Goal: Information Seeking & Learning: Learn about a topic

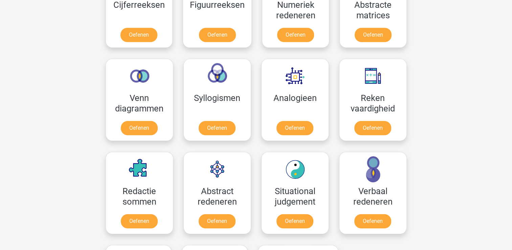
scroll to position [360, 0]
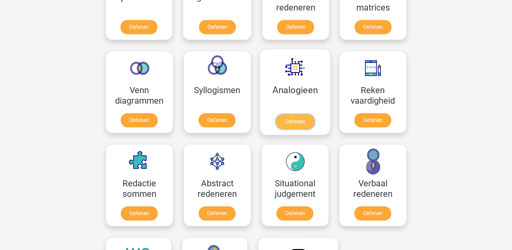
click at [290, 114] on link "Oefenen" at bounding box center [294, 121] width 39 height 15
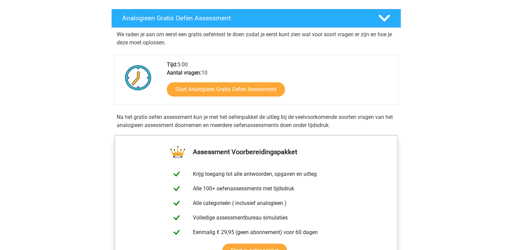
scroll to position [101, 0]
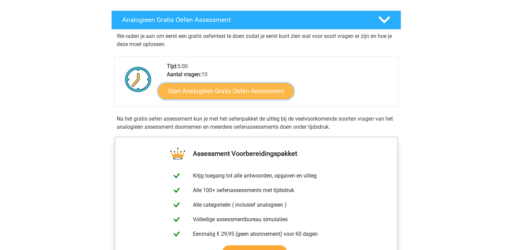
click at [237, 90] on link "Start Analogieen Gratis Oefen Assessment" at bounding box center [226, 91] width 136 height 16
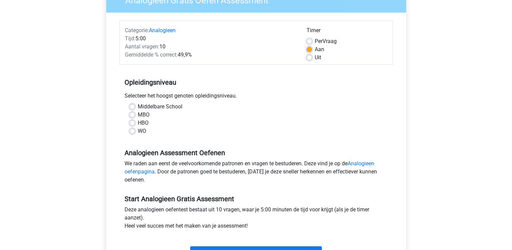
scroll to position [68, 0]
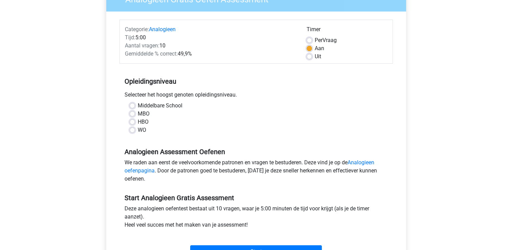
click at [315, 57] on label "Uit" at bounding box center [318, 56] width 6 height 8
click at [308, 57] on input "Uit" at bounding box center [308, 55] width 5 height 7
radio input "true"
click at [138, 121] on label "HBO" at bounding box center [143, 122] width 11 height 8
click at [131, 121] on input "HBO" at bounding box center [132, 121] width 5 height 7
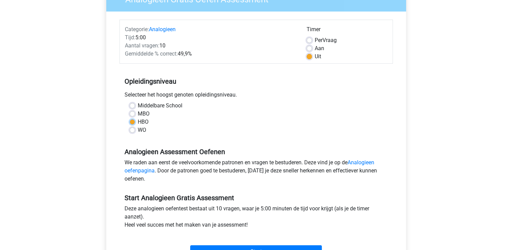
radio input "true"
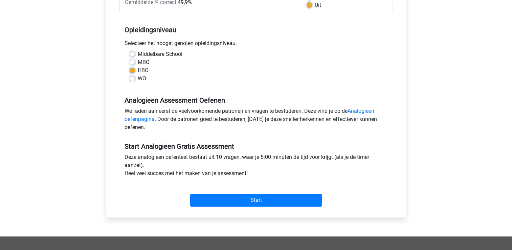
scroll to position [124, 0]
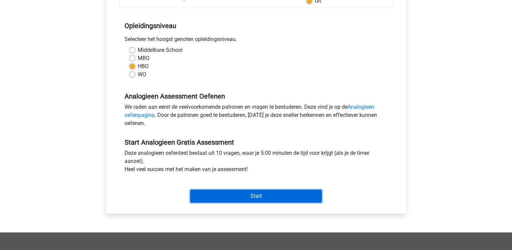
click at [264, 198] on input "Start" at bounding box center [256, 195] width 132 height 13
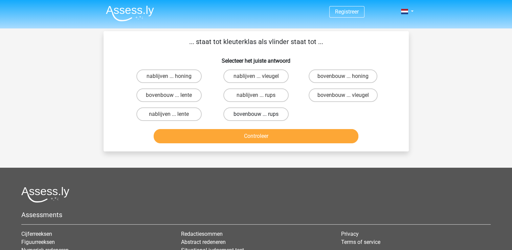
click at [273, 113] on label "bovenbouw ... rups" at bounding box center [255, 114] width 65 height 14
click at [260, 114] on input "bovenbouw ... rups" at bounding box center [258, 116] width 4 height 4
radio input "true"
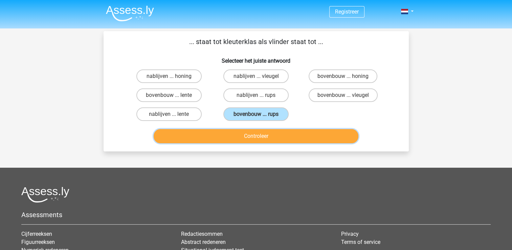
click at [278, 136] on button "Controleer" at bounding box center [256, 136] width 205 height 14
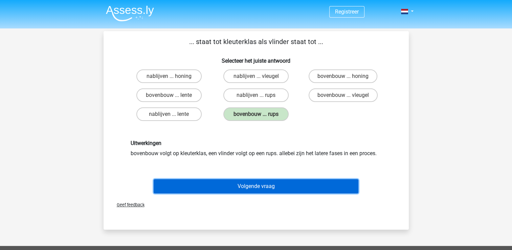
click at [262, 185] on button "Volgende vraag" at bounding box center [256, 186] width 205 height 14
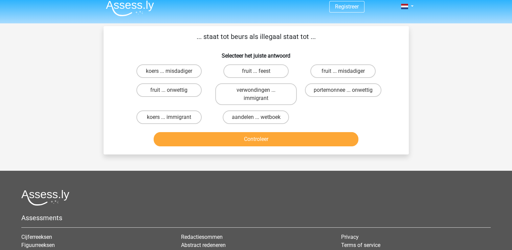
scroll to position [3, 0]
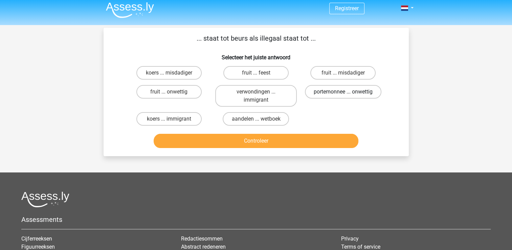
click at [330, 92] on label "portemonnee ... onwettig" at bounding box center [343, 92] width 76 height 14
click at [343, 92] on input "portemonnee ... onwettig" at bounding box center [345, 94] width 4 height 4
radio input "true"
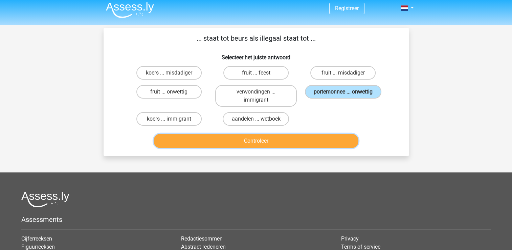
click at [308, 136] on button "Controleer" at bounding box center [256, 141] width 205 height 14
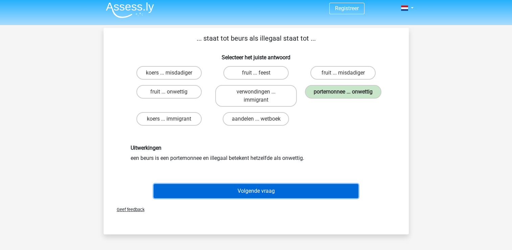
click at [282, 187] on button "Volgende vraag" at bounding box center [256, 191] width 205 height 14
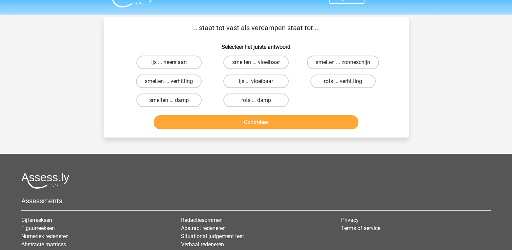
scroll to position [0, 0]
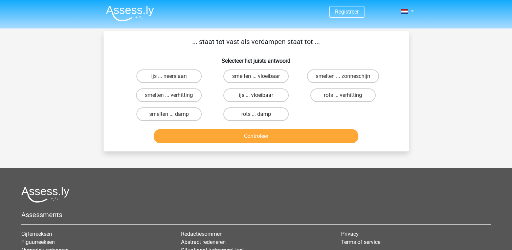
click at [242, 92] on label "ijs ... vloeibaar" at bounding box center [255, 95] width 65 height 14
click at [256, 95] on input "ijs ... vloeibaar" at bounding box center [258, 97] width 4 height 4
radio input "true"
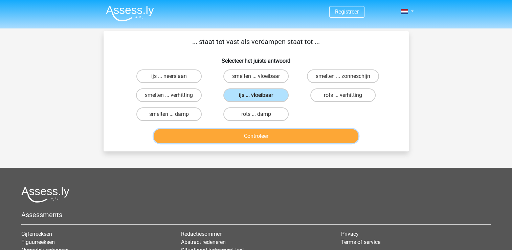
click at [250, 131] on button "Controleer" at bounding box center [256, 136] width 205 height 14
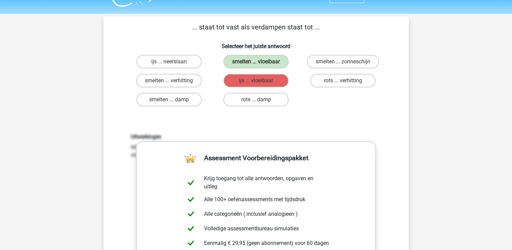
scroll to position [11, 0]
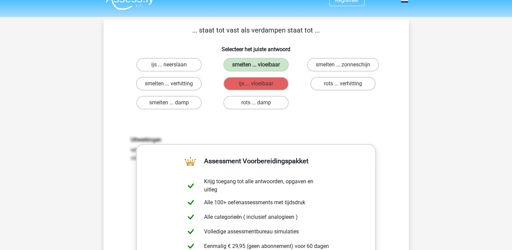
click at [250, 131] on div "Uitwerkingen iets dat een vaste vorm heeft kan smelten bij verwarming, denk aan…" at bounding box center [255, 225] width 283 height 210
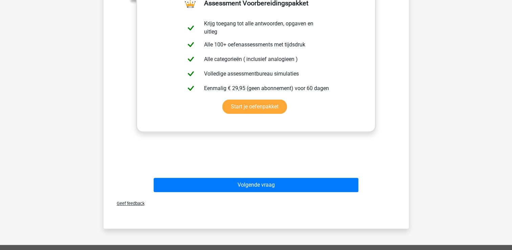
scroll to position [170, 0]
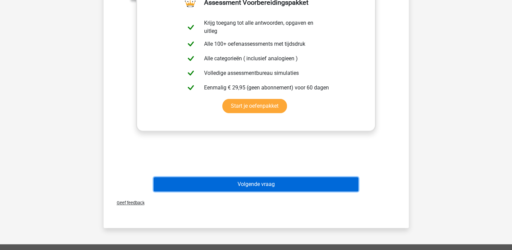
click at [266, 177] on button "Volgende vraag" at bounding box center [256, 184] width 205 height 14
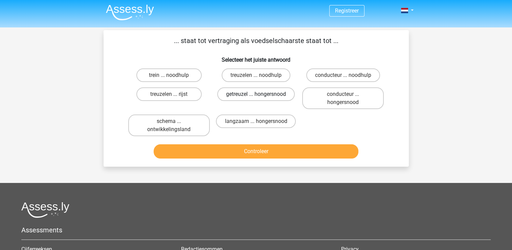
scroll to position [0, 0]
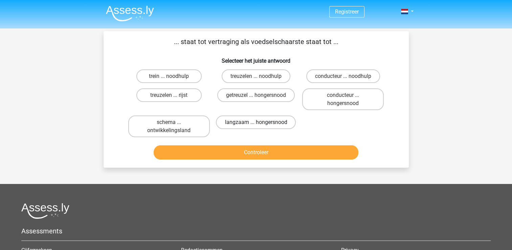
click at [255, 122] on label "langzaam ... hongersnood" at bounding box center [256, 122] width 80 height 14
click at [256, 122] on input "langzaam ... hongersnood" at bounding box center [258, 124] width 4 height 4
radio input "true"
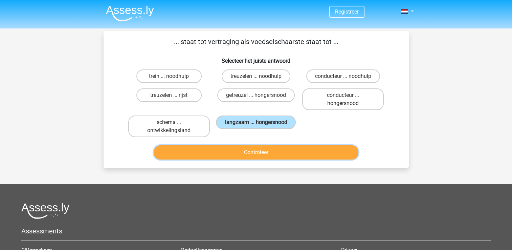
click at [261, 150] on button "Controleer" at bounding box center [256, 152] width 205 height 14
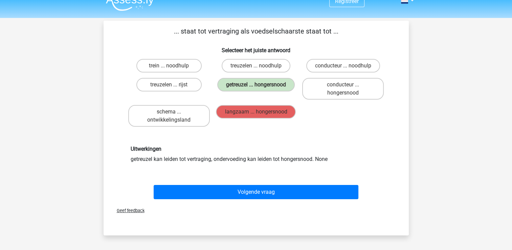
scroll to position [13, 0]
